Goal: Transaction & Acquisition: Purchase product/service

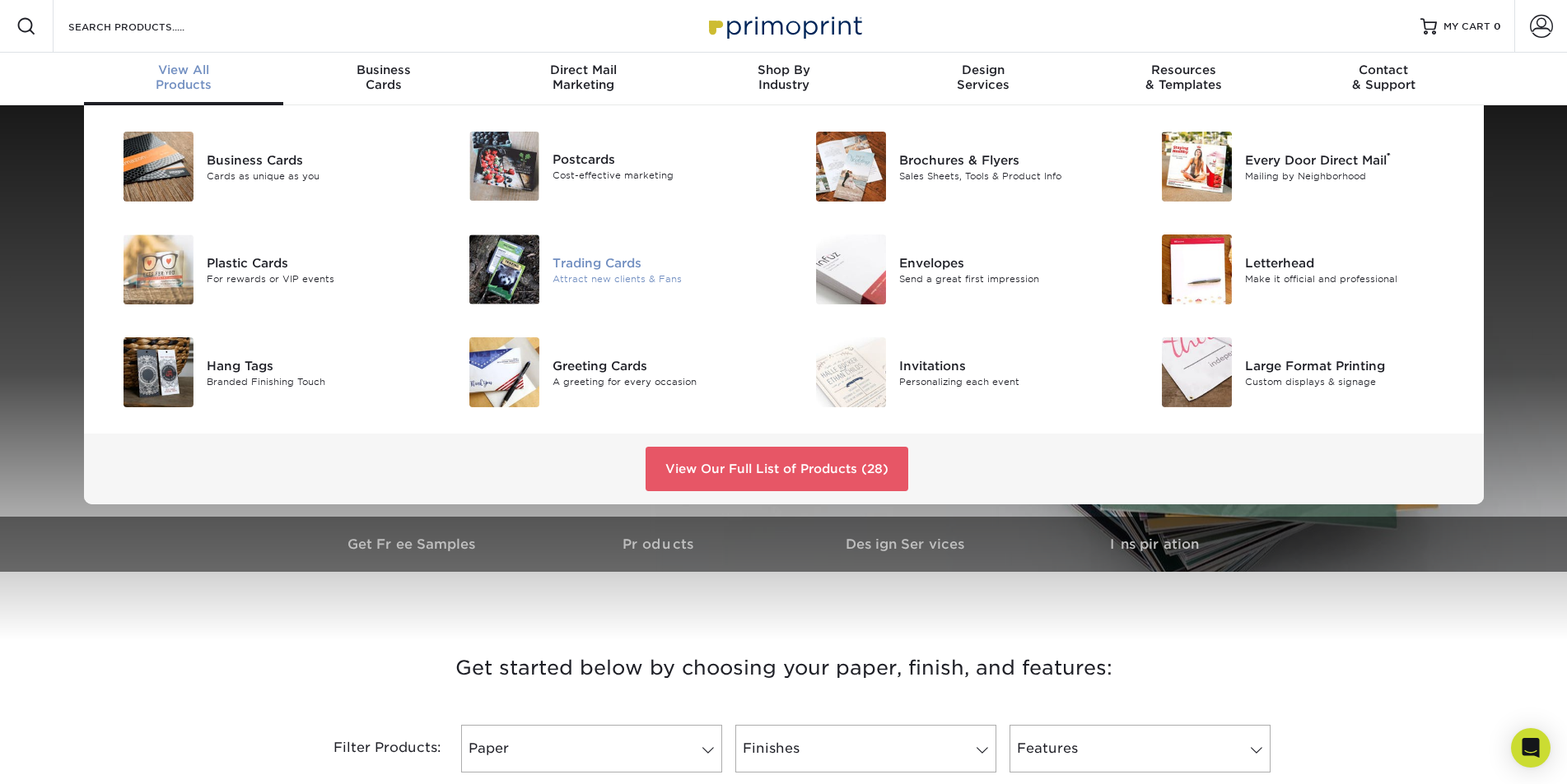
click at [610, 264] on div "Trading Cards" at bounding box center [662, 263] width 218 height 18
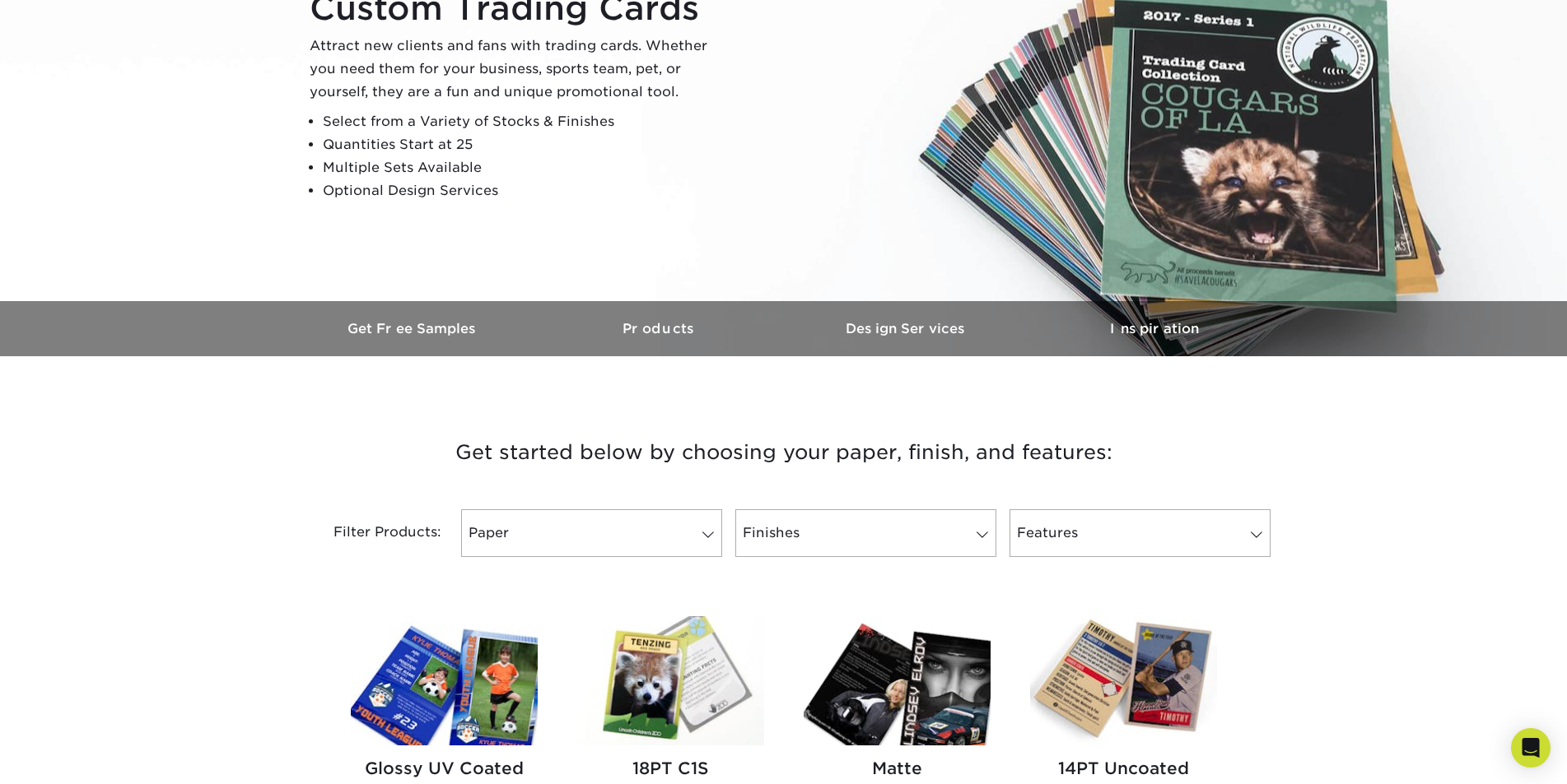
scroll to position [329, 0]
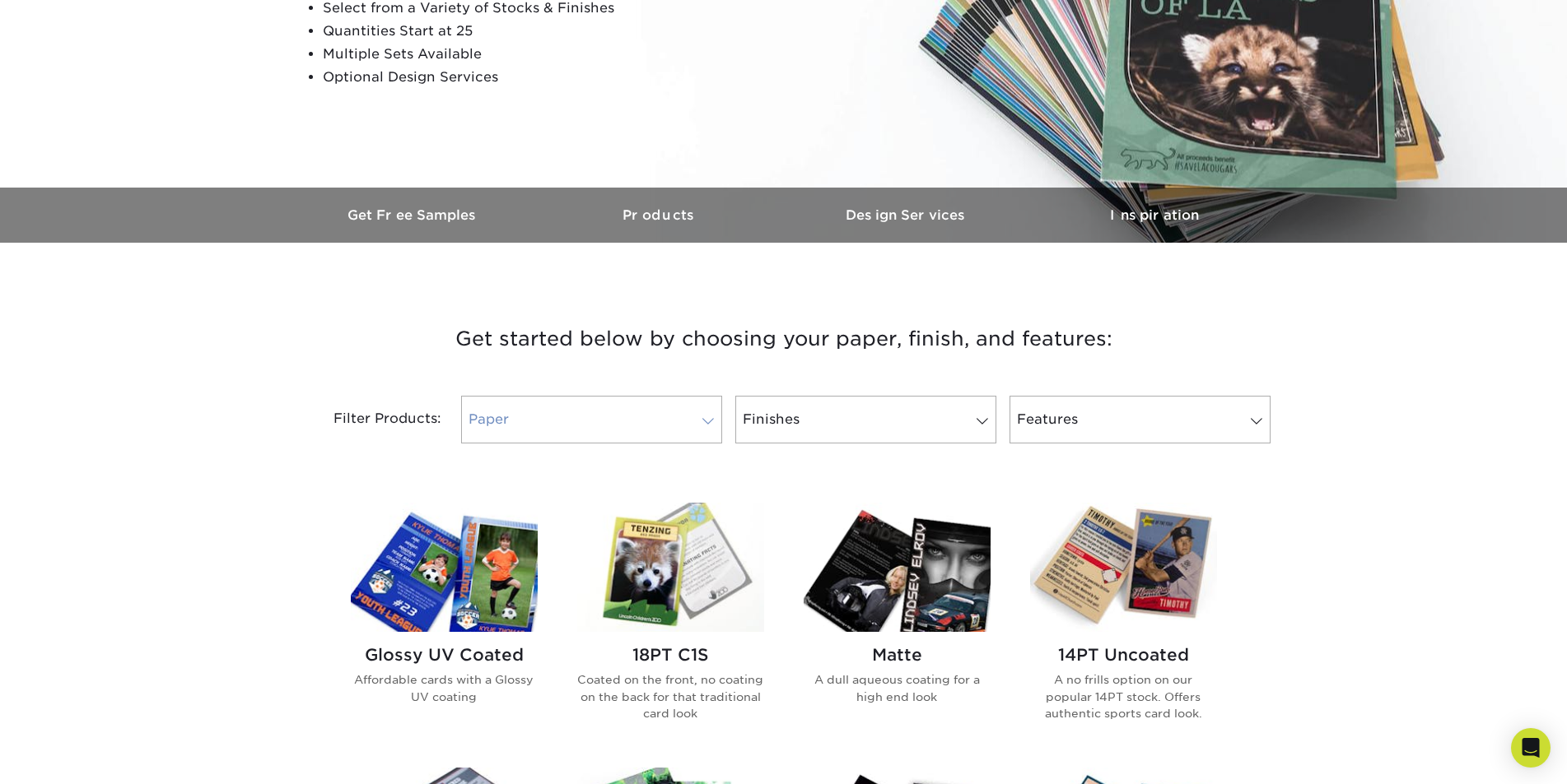
click at [711, 418] on span at bounding box center [708, 421] width 23 height 13
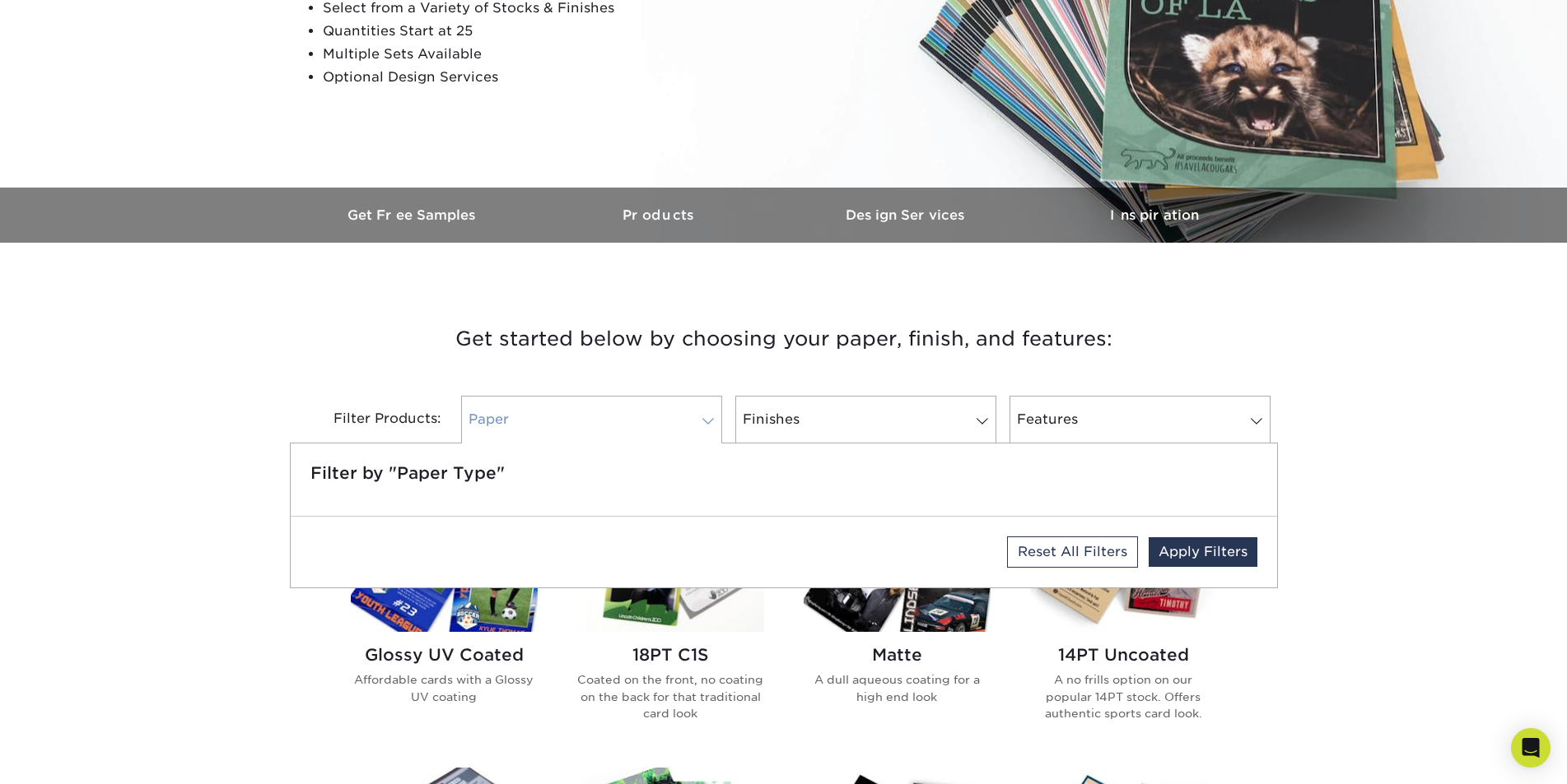
click at [711, 418] on span at bounding box center [708, 421] width 23 height 13
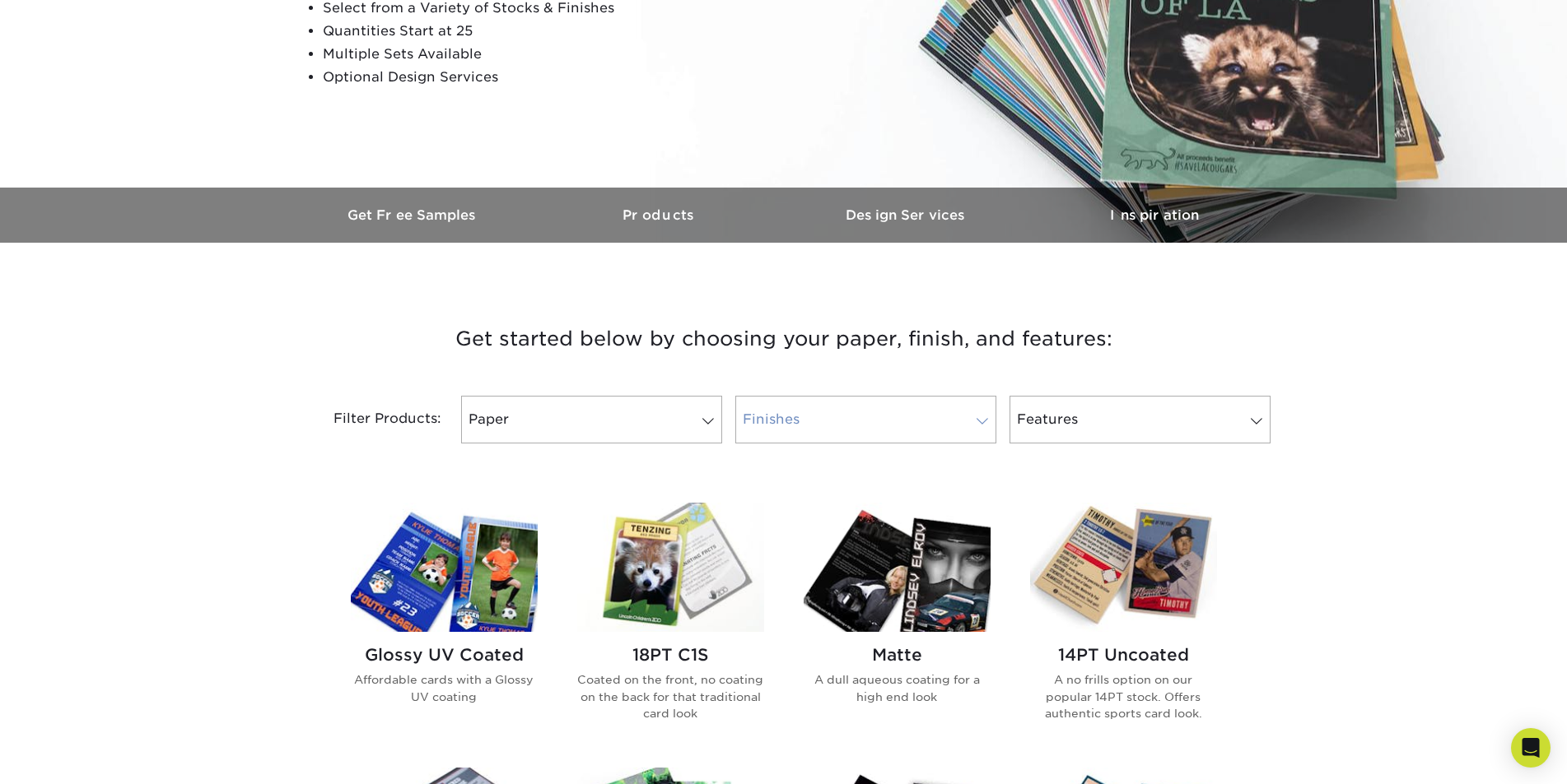
click at [983, 413] on link "Finishes" at bounding box center [866, 420] width 261 height 48
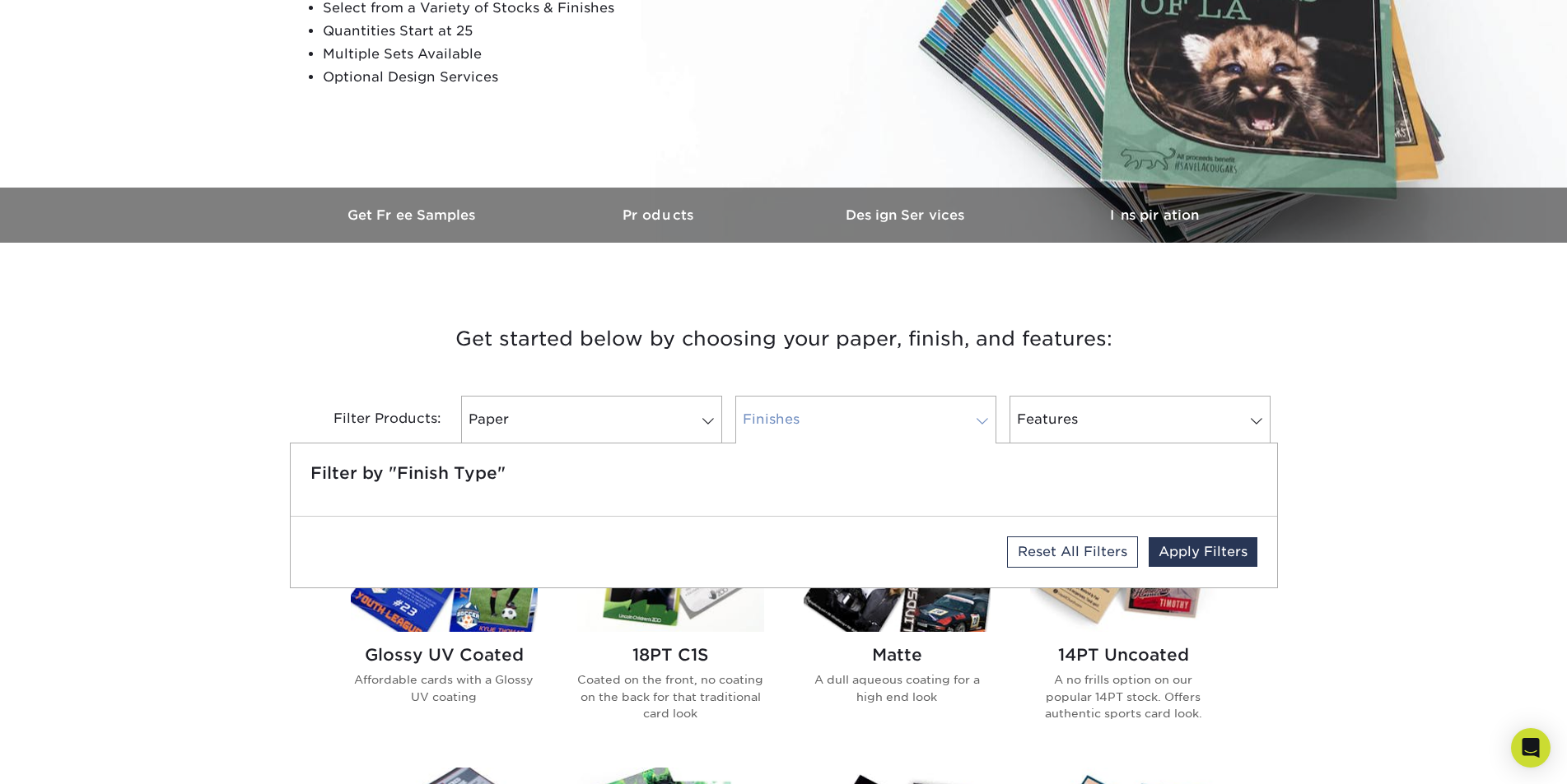
click at [983, 413] on link "Finishes" at bounding box center [866, 420] width 261 height 48
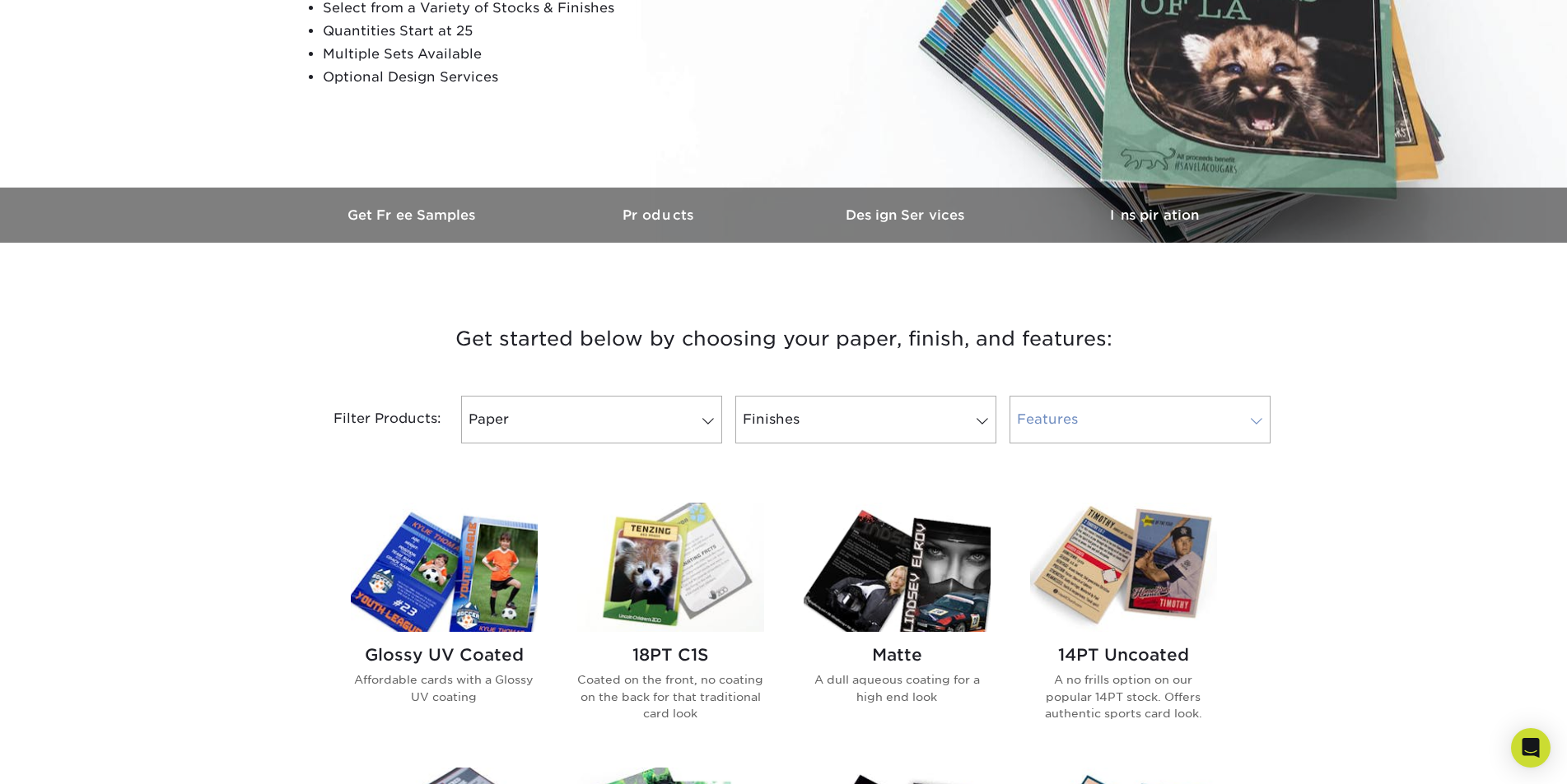
click at [1259, 421] on span at bounding box center [1256, 421] width 23 height 13
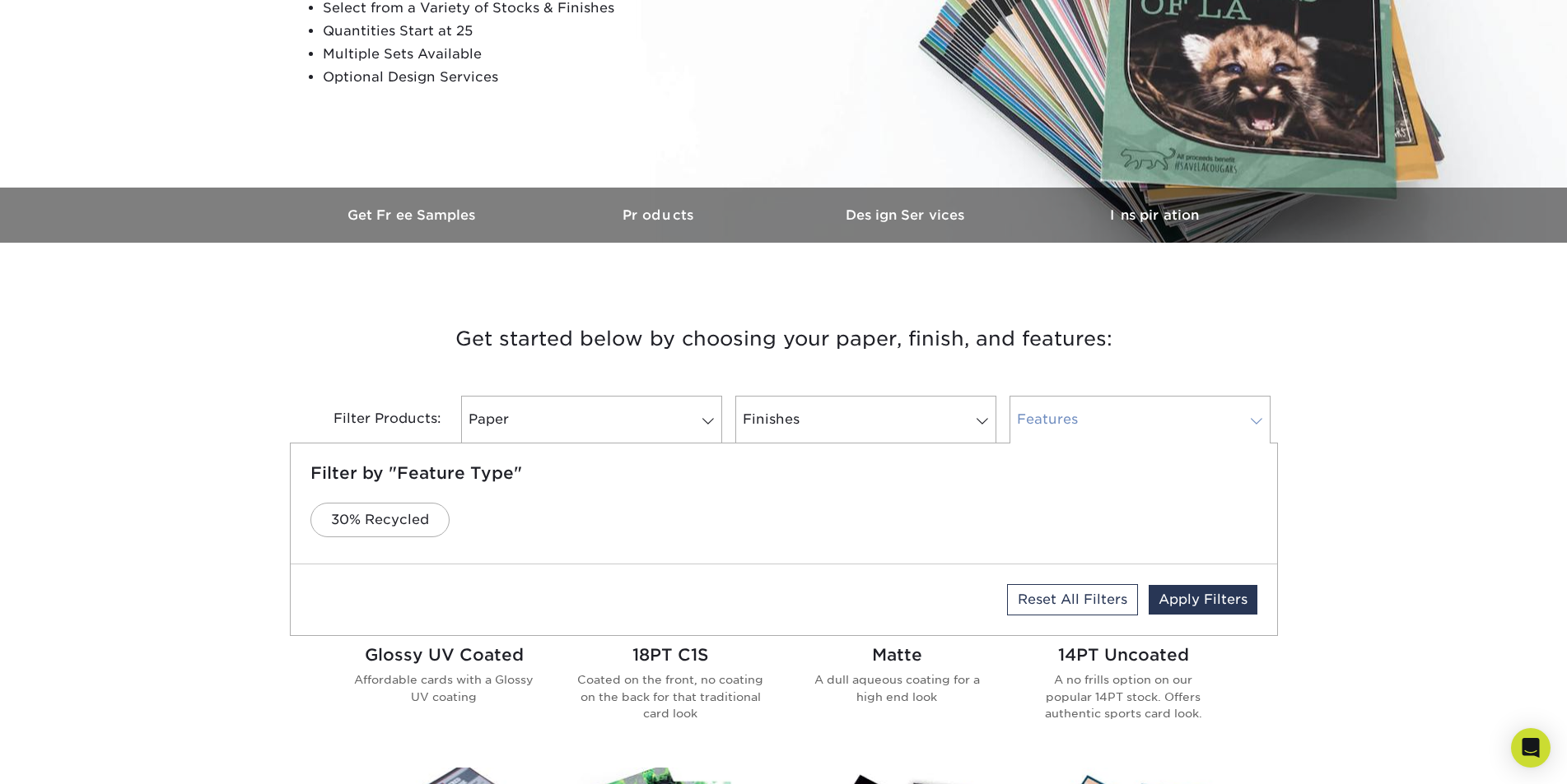
click at [1259, 421] on span at bounding box center [1256, 421] width 23 height 13
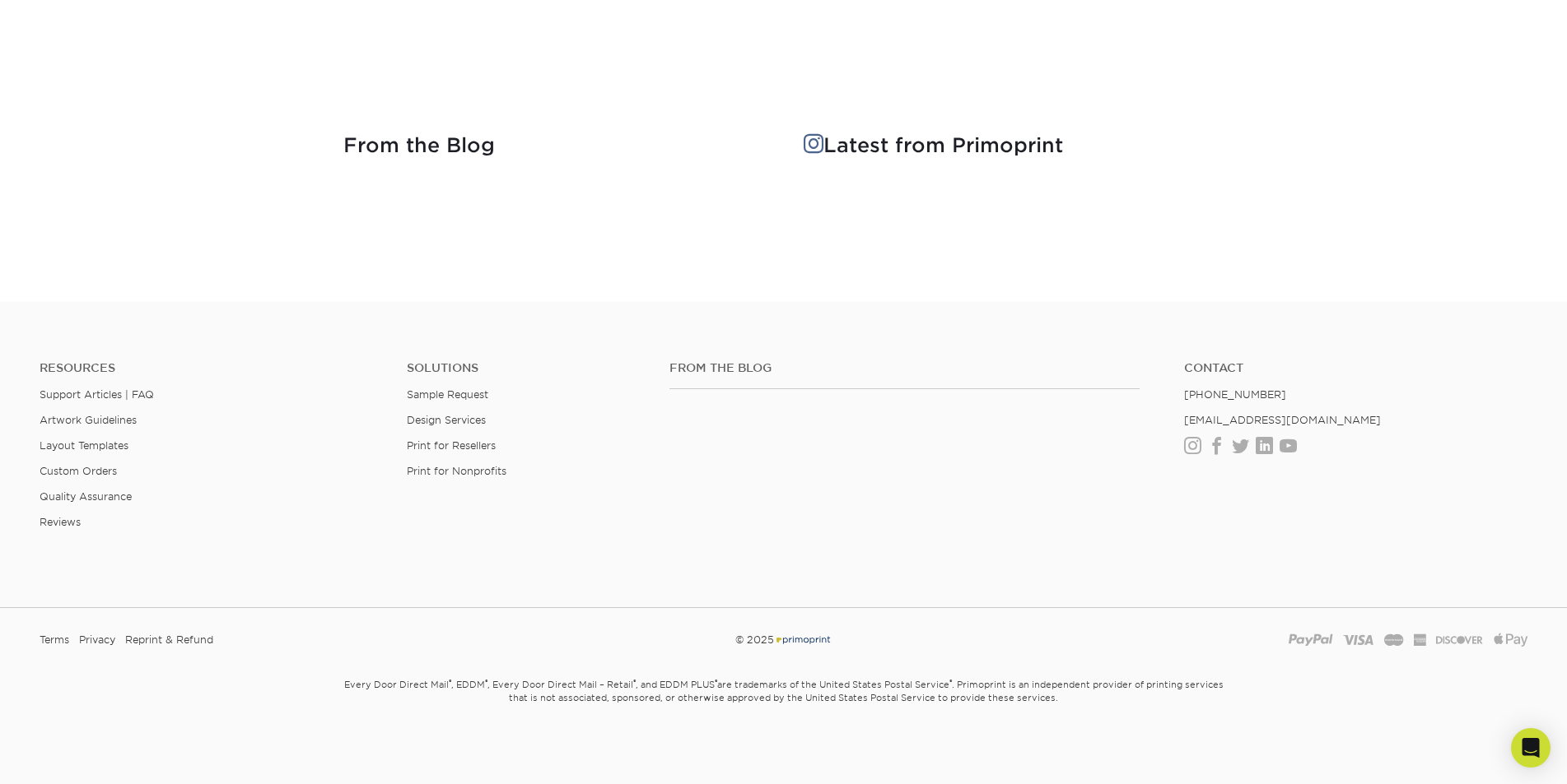
scroll to position [1538, 0]
